Goal: Navigation & Orientation: Go to known website

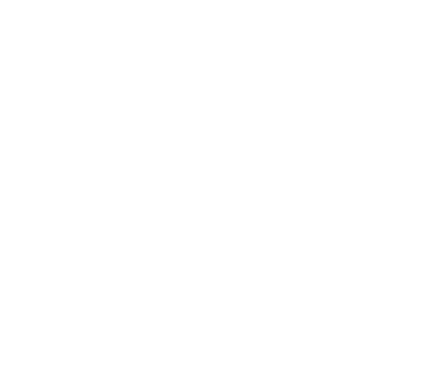
click at [177, 4] on html at bounding box center [212, 2] width 424 height 4
